Goal: Ask a question

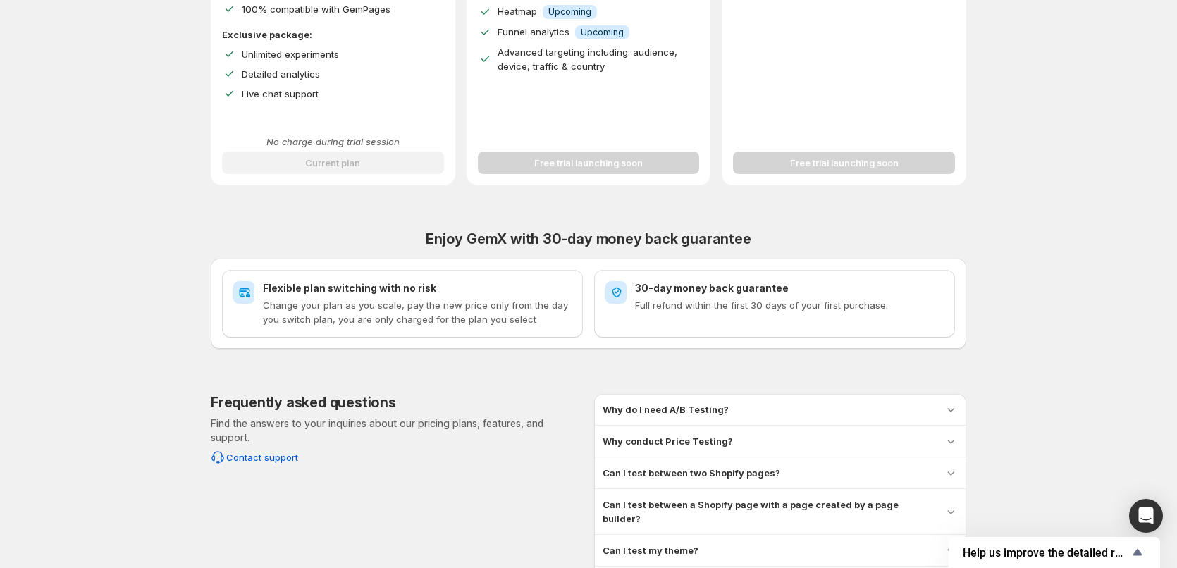
scroll to position [423, 0]
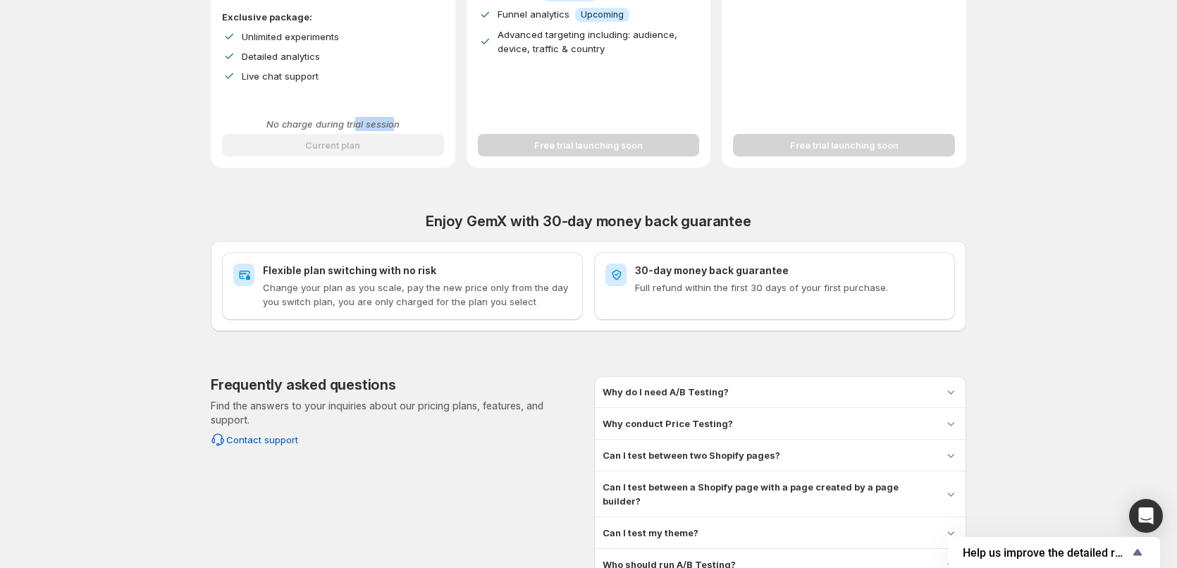
drag, startPoint x: 359, startPoint y: 123, endPoint x: 398, endPoint y: 118, distance: 39.1
click at [398, 118] on p "No charge during trial session" at bounding box center [333, 124] width 222 height 14
click at [421, 82] on div "Live chat support" at bounding box center [343, 76] width 202 height 14
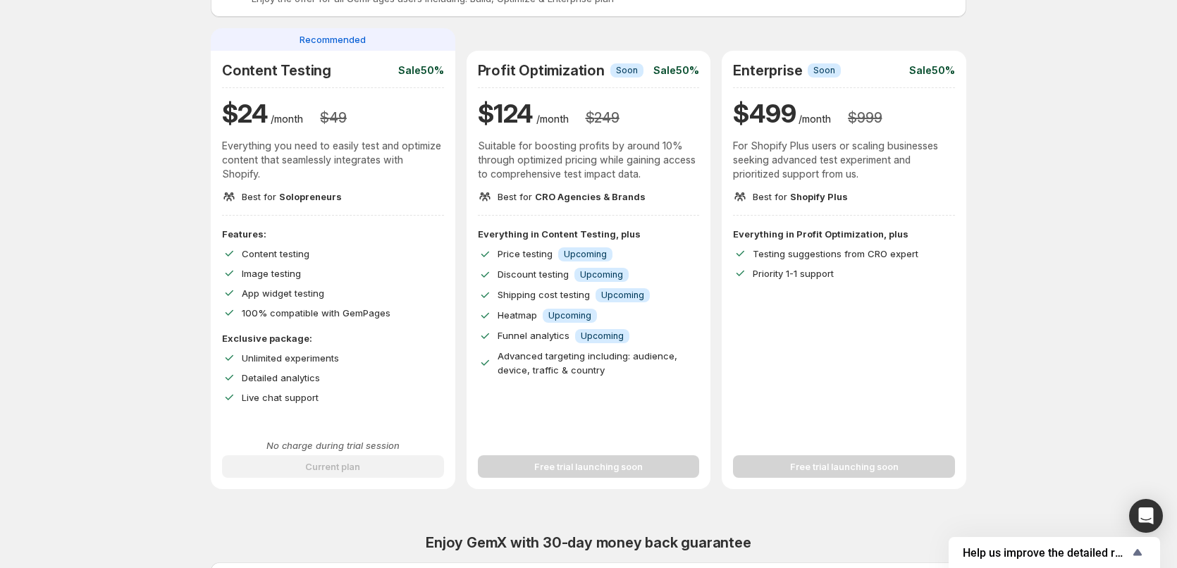
scroll to position [0, 0]
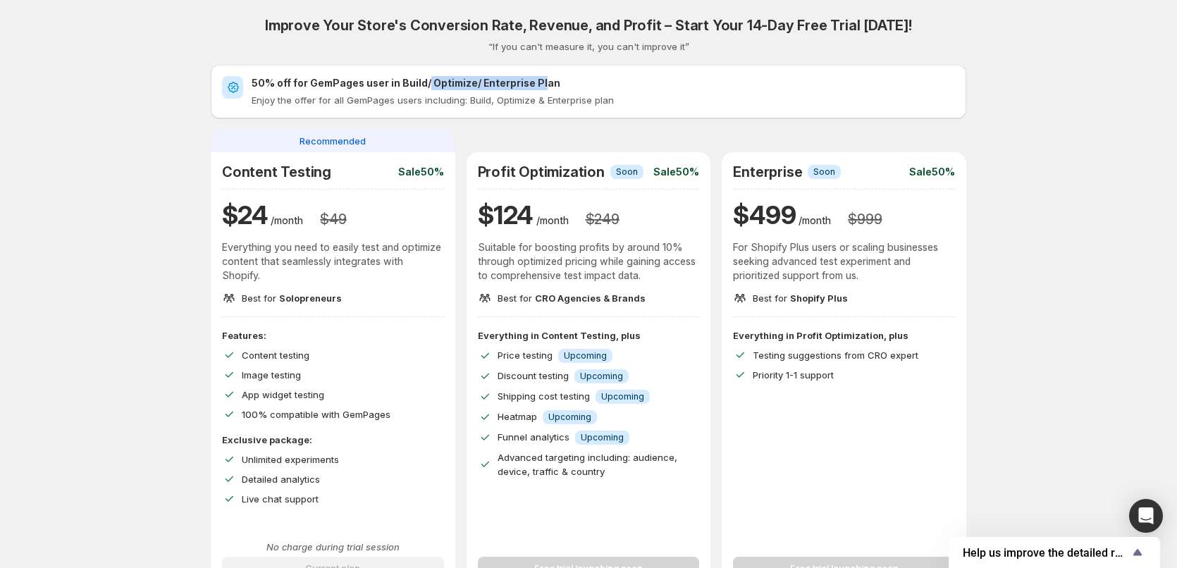
drag, startPoint x: 541, startPoint y: 89, endPoint x: 427, endPoint y: 87, distance: 113.5
click at [427, 87] on h2 "50% off for GemPages user in Build/ Optimize/ Enterprise Plan" at bounding box center [604, 83] width 704 height 14
click at [662, 98] on p "Enjoy the offer for all GemPages users including: Build, Optimize & Enterprise …" at bounding box center [604, 100] width 704 height 14
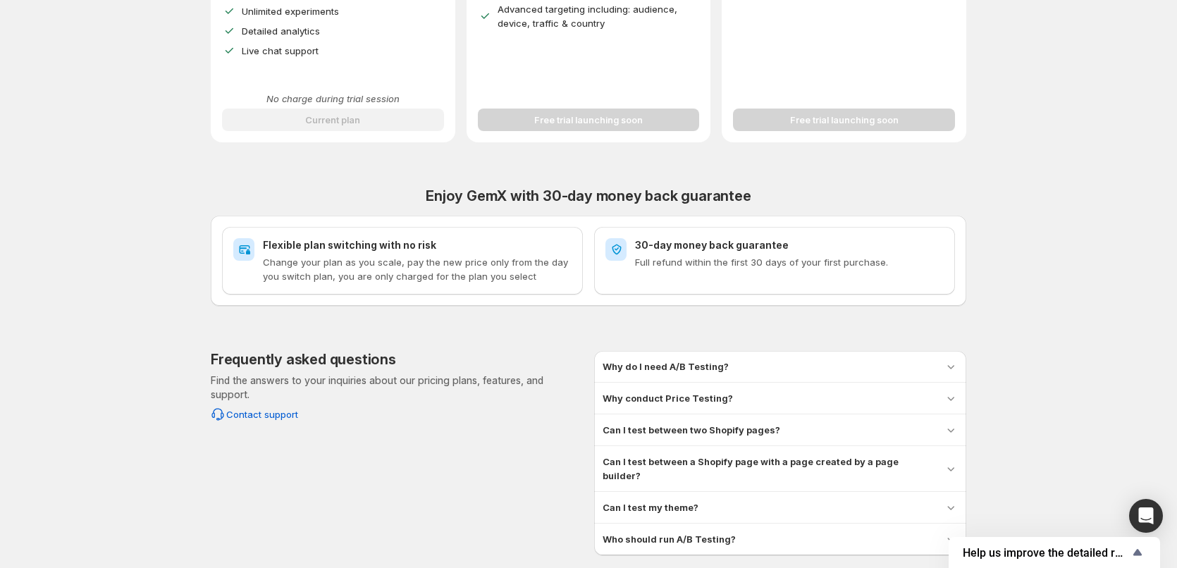
scroll to position [498, 0]
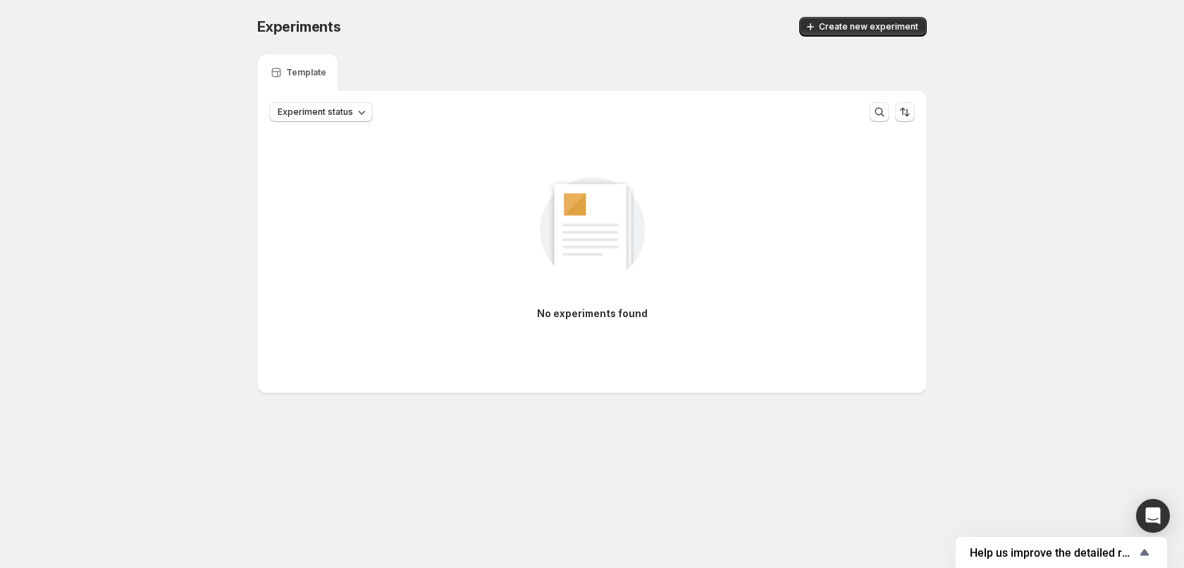
click at [1075, 231] on div "Experiments. This page is ready Experiments Create new experiment Template Expe…" at bounding box center [592, 234] width 1184 height 469
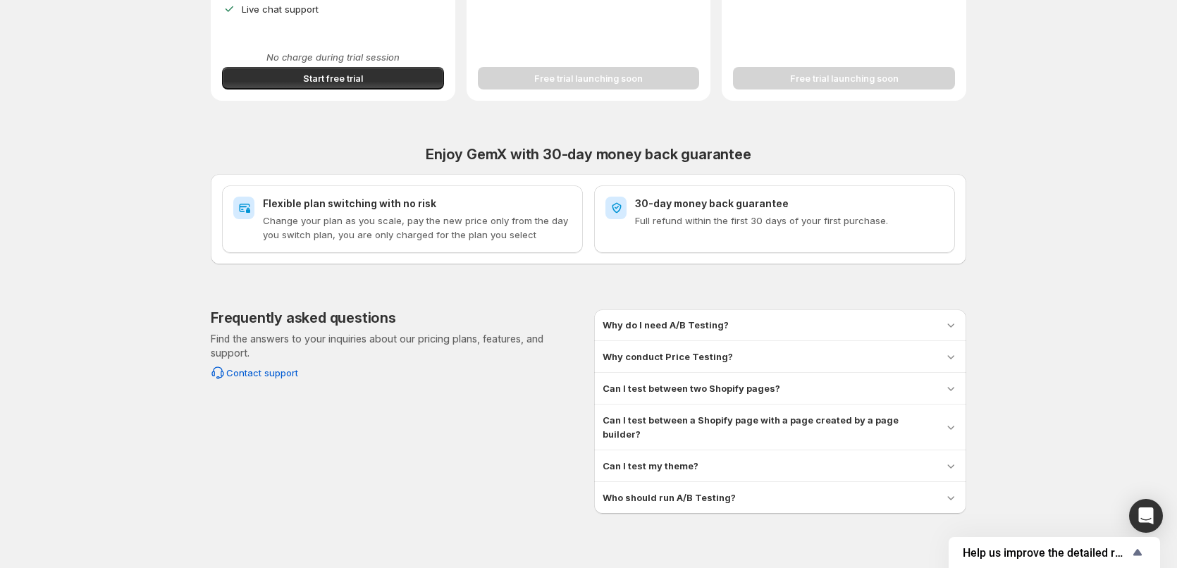
scroll to position [498, 0]
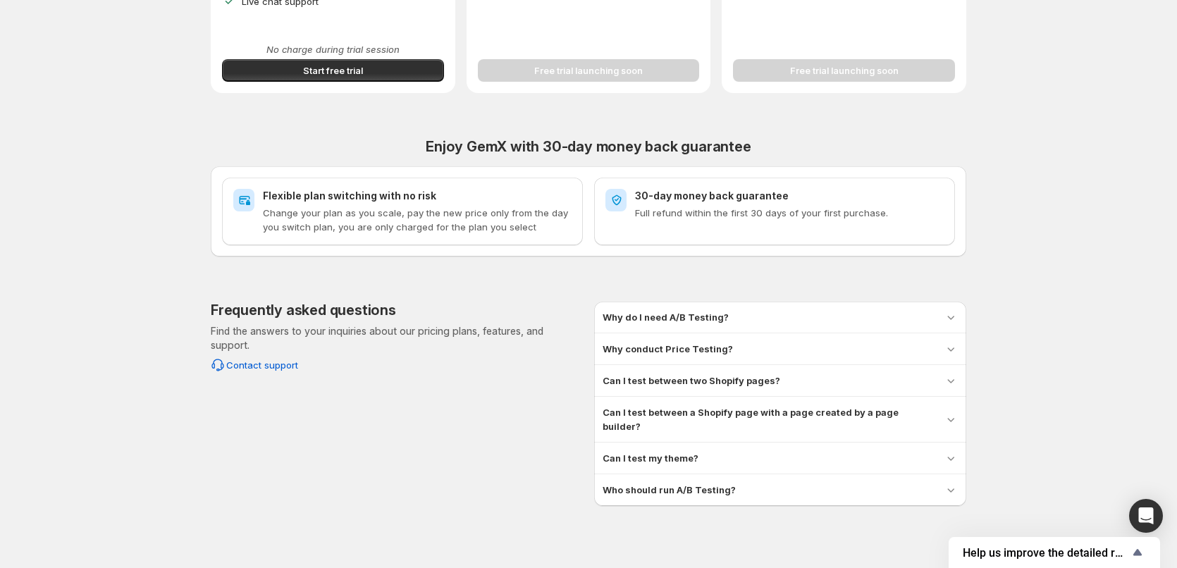
click at [780, 208] on p "Full refund within the first 30 days of your first purchase." at bounding box center [789, 213] width 309 height 14
click at [250, 371] on span "Contact support" at bounding box center [262, 365] width 72 height 14
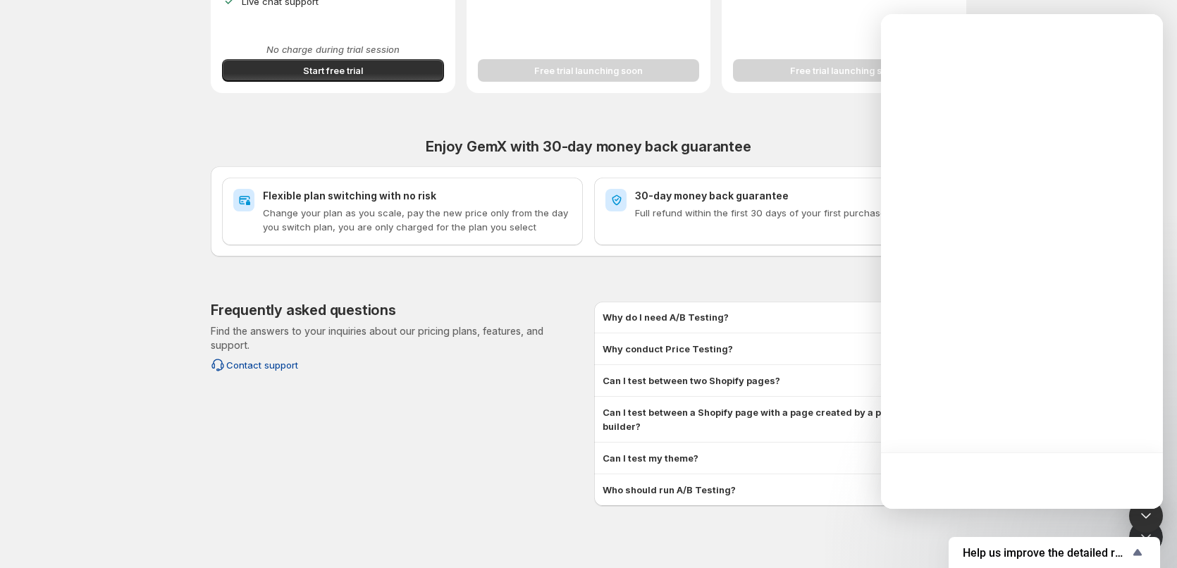
scroll to position [0, 0]
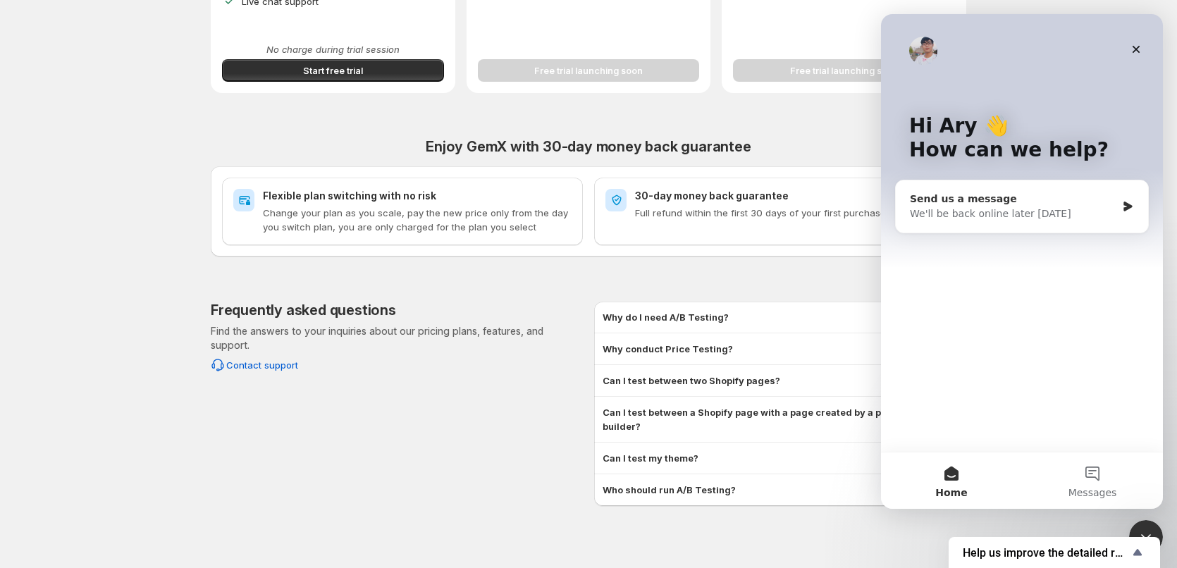
click at [1044, 209] on div "We'll be back online later today" at bounding box center [1013, 214] width 207 height 15
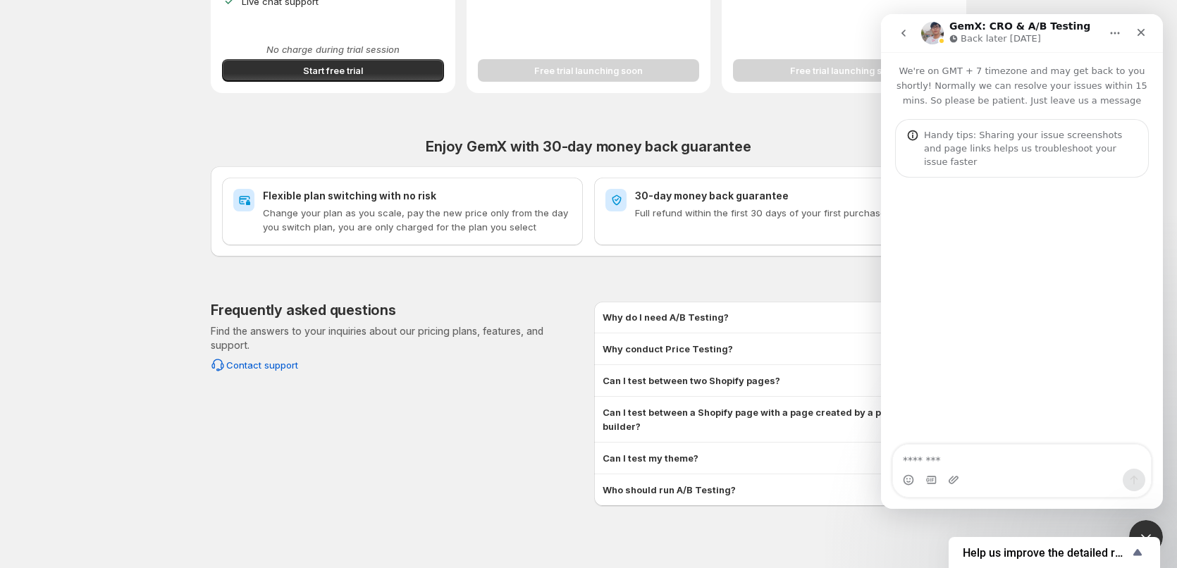
click at [990, 463] on textarea "Message…" at bounding box center [1022, 457] width 258 height 24
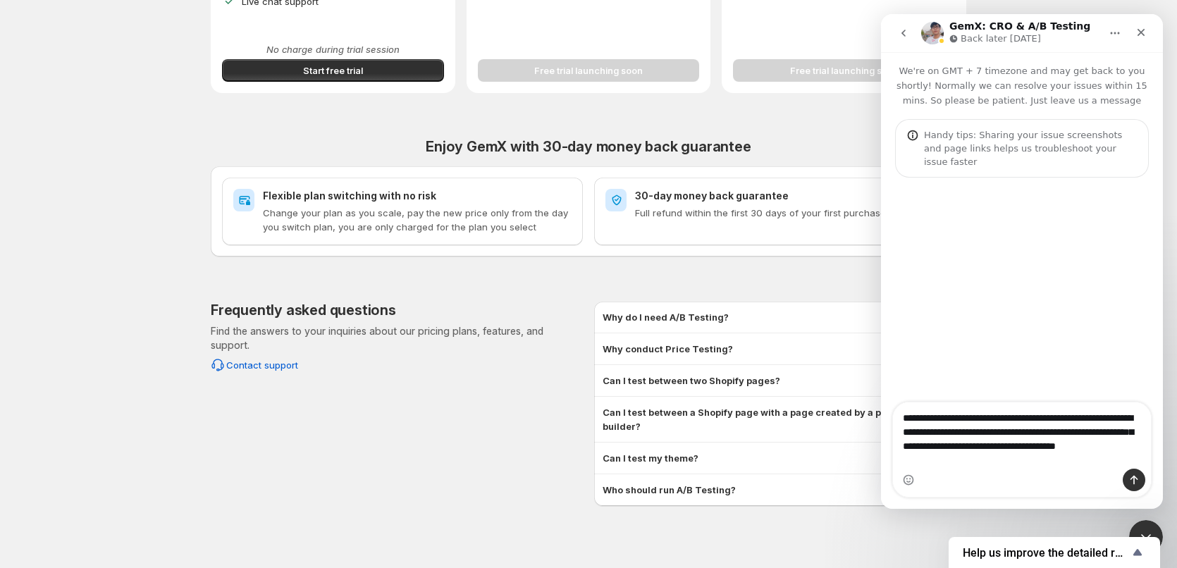
click at [969, 467] on textarea "**********" at bounding box center [1022, 436] width 258 height 66
type textarea "**********"
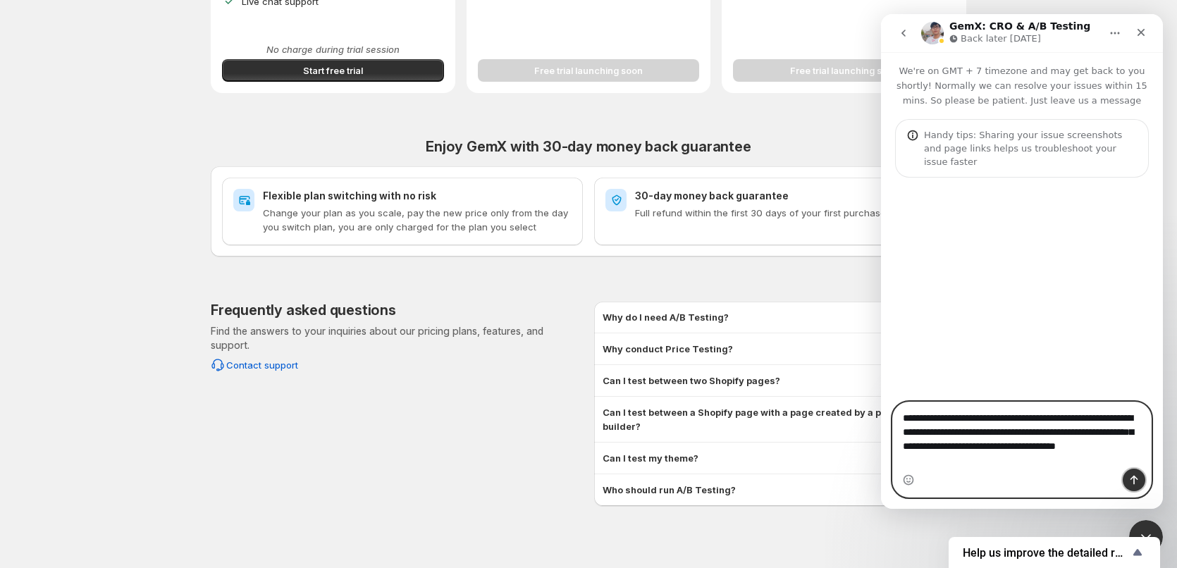
click at [1135, 483] on icon "Send a message…" at bounding box center [1134, 479] width 11 height 11
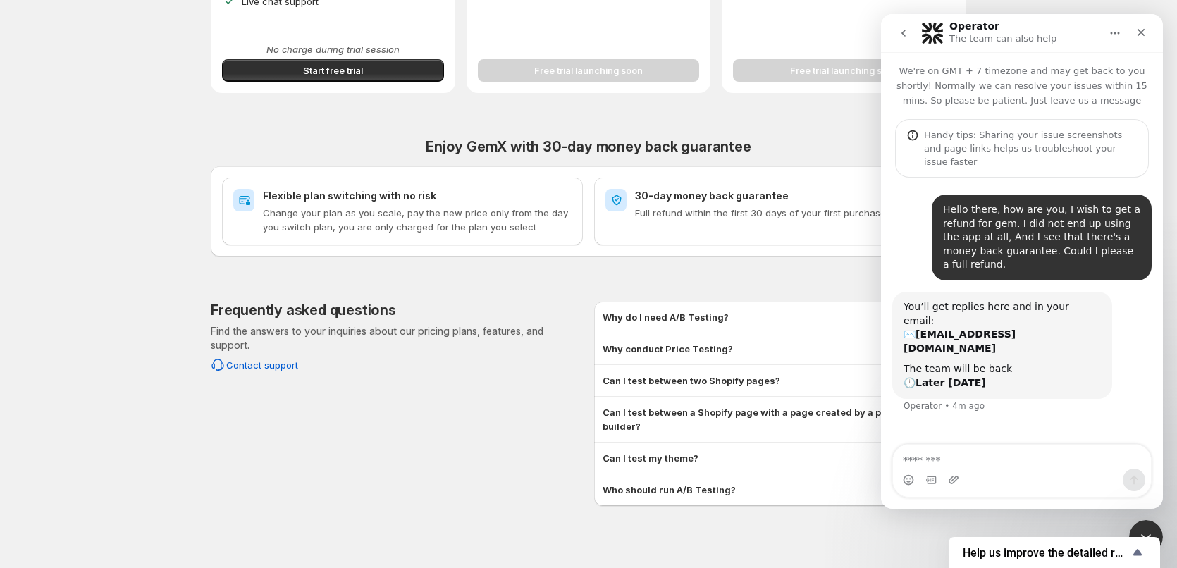
click at [94, 427] on div "Improve Your Store's Conversion Rate, Revenue, and Profit – Start Your 14-Day F…" at bounding box center [588, 4] width 1143 height 1004
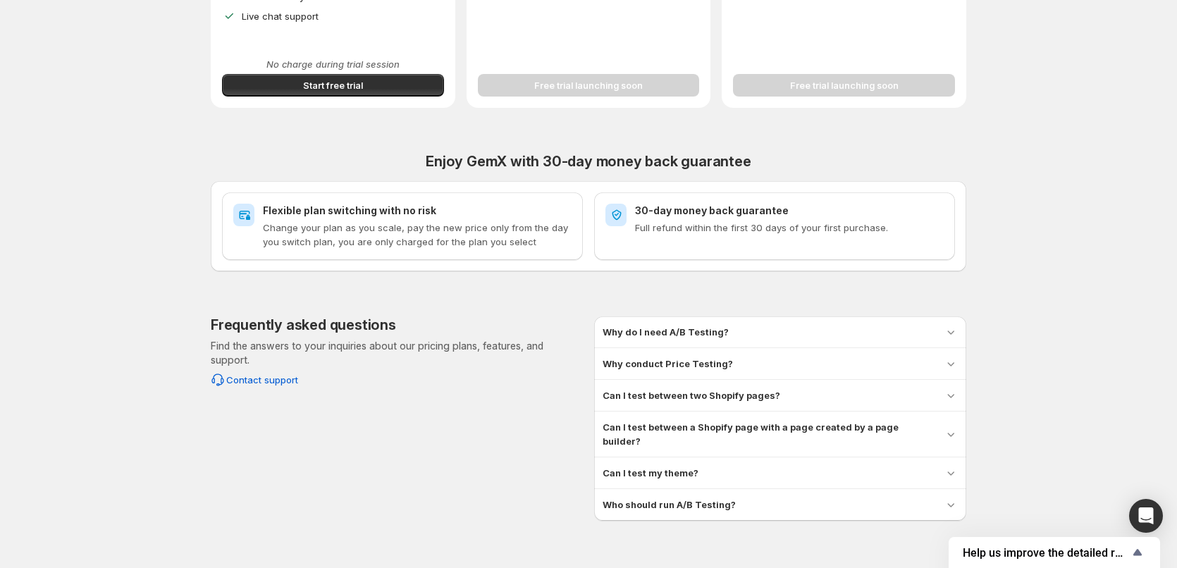
scroll to position [498, 0]
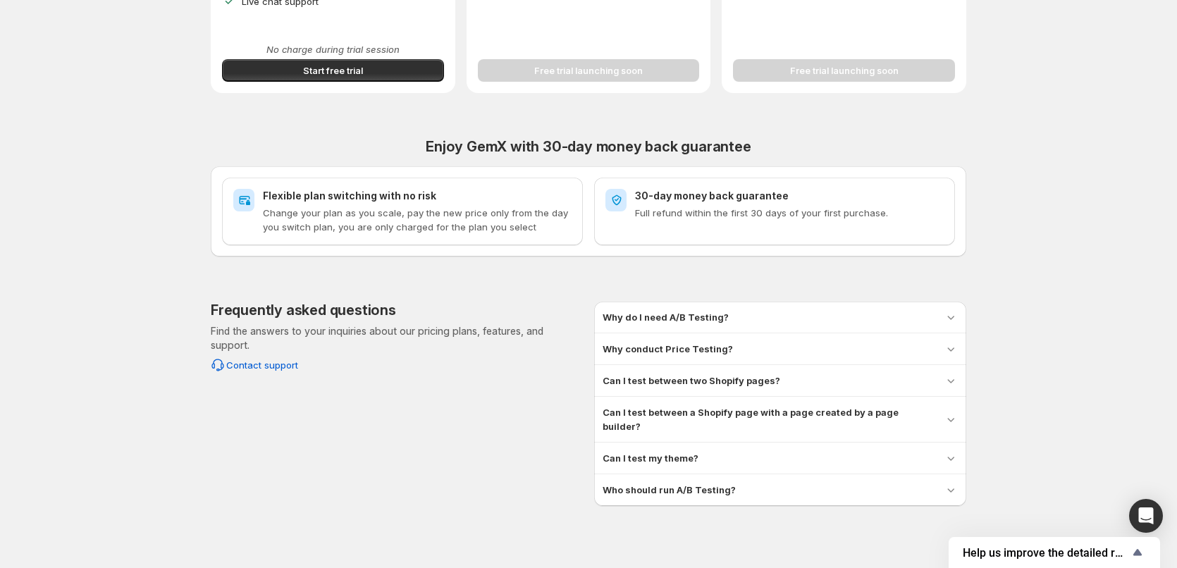
click at [648, 381] on h3 "Can I test between two Shopify pages?" at bounding box center [692, 381] width 178 height 14
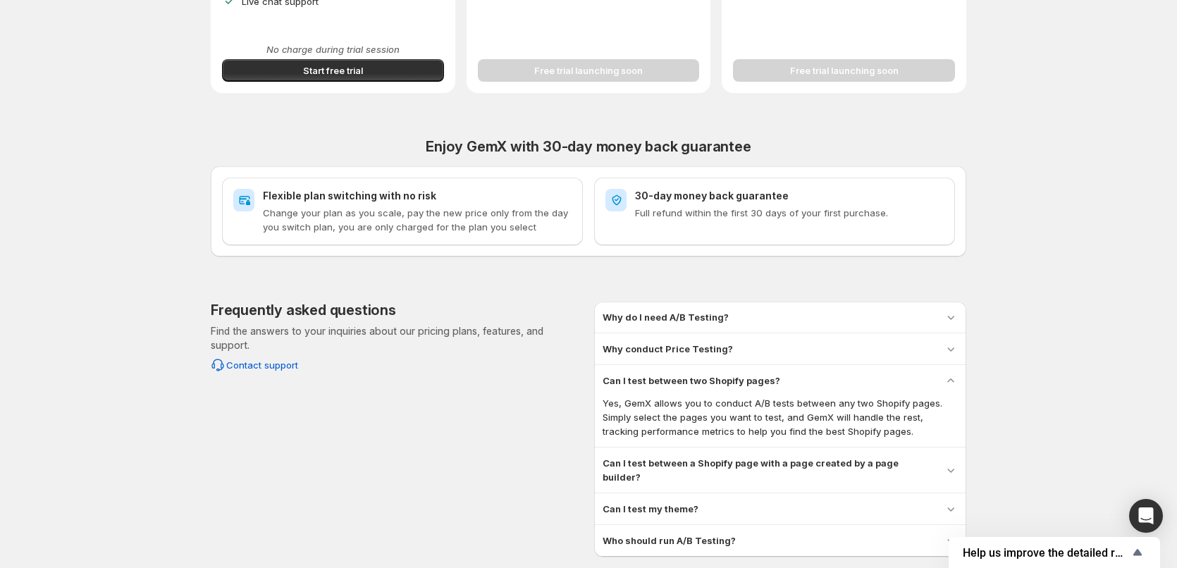
click at [648, 380] on h3 "Can I test between two Shopify pages?" at bounding box center [692, 381] width 178 height 14
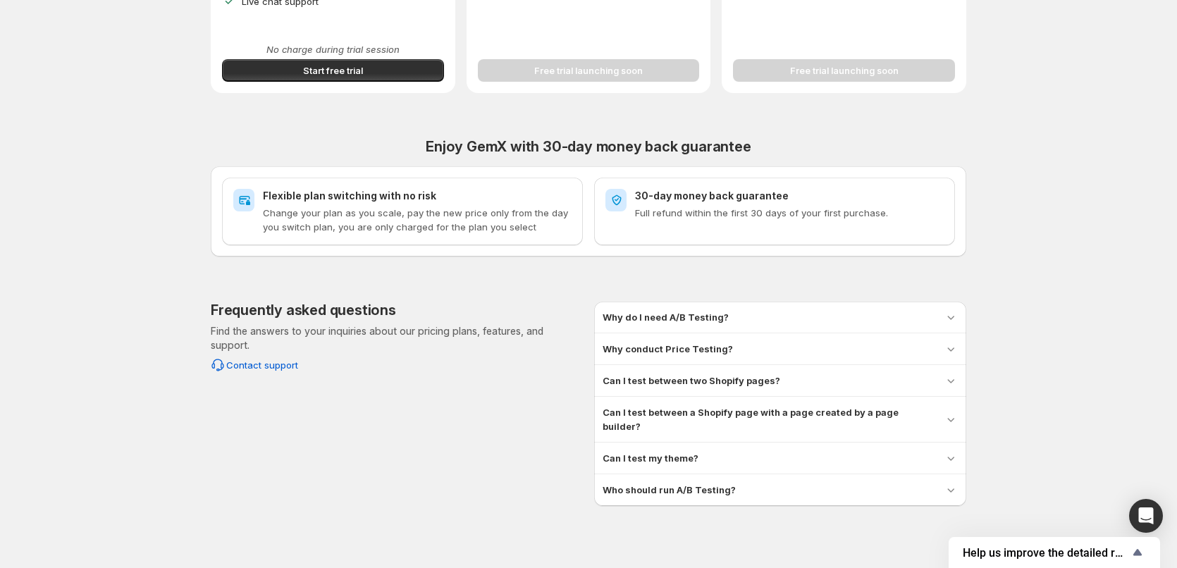
click at [649, 316] on h3 "Why do I need A/B Testing?" at bounding box center [666, 317] width 126 height 14
